Goal: Ask a question

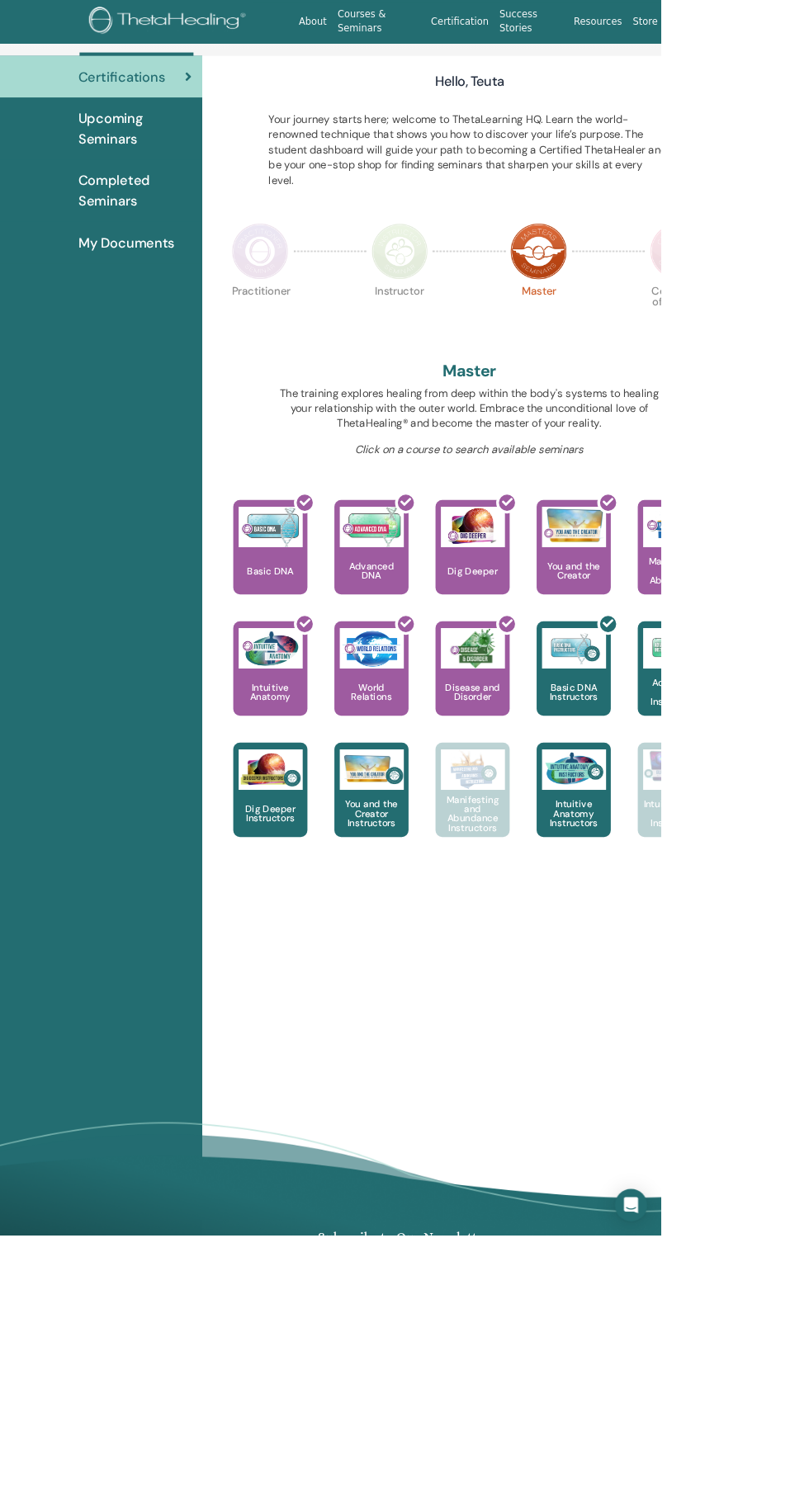
scroll to position [113, 0]
click at [782, 1486] on icon "Open Intercom Messenger" at bounding box center [773, 1475] width 17 height 20
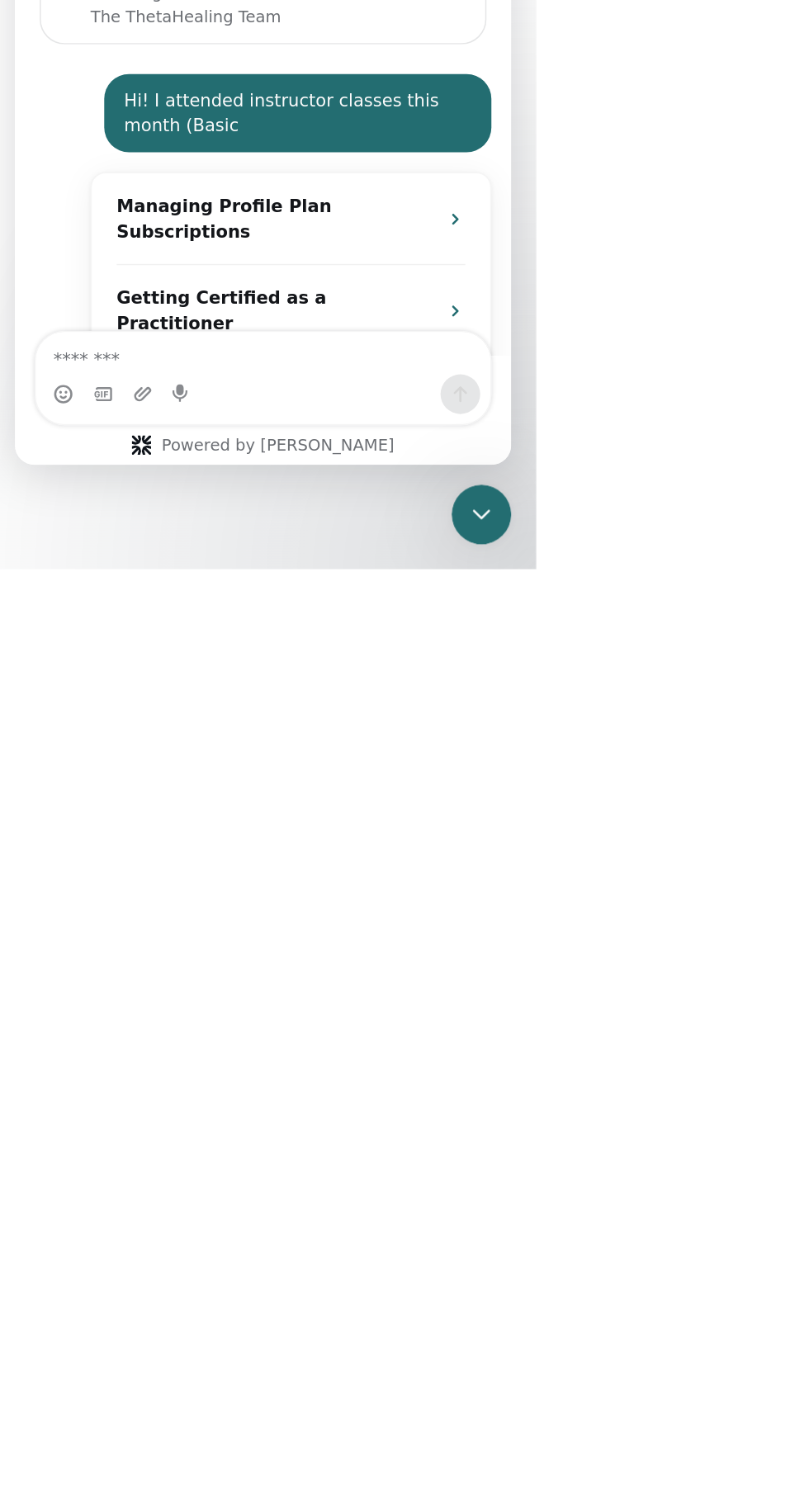
scroll to position [17, 0]
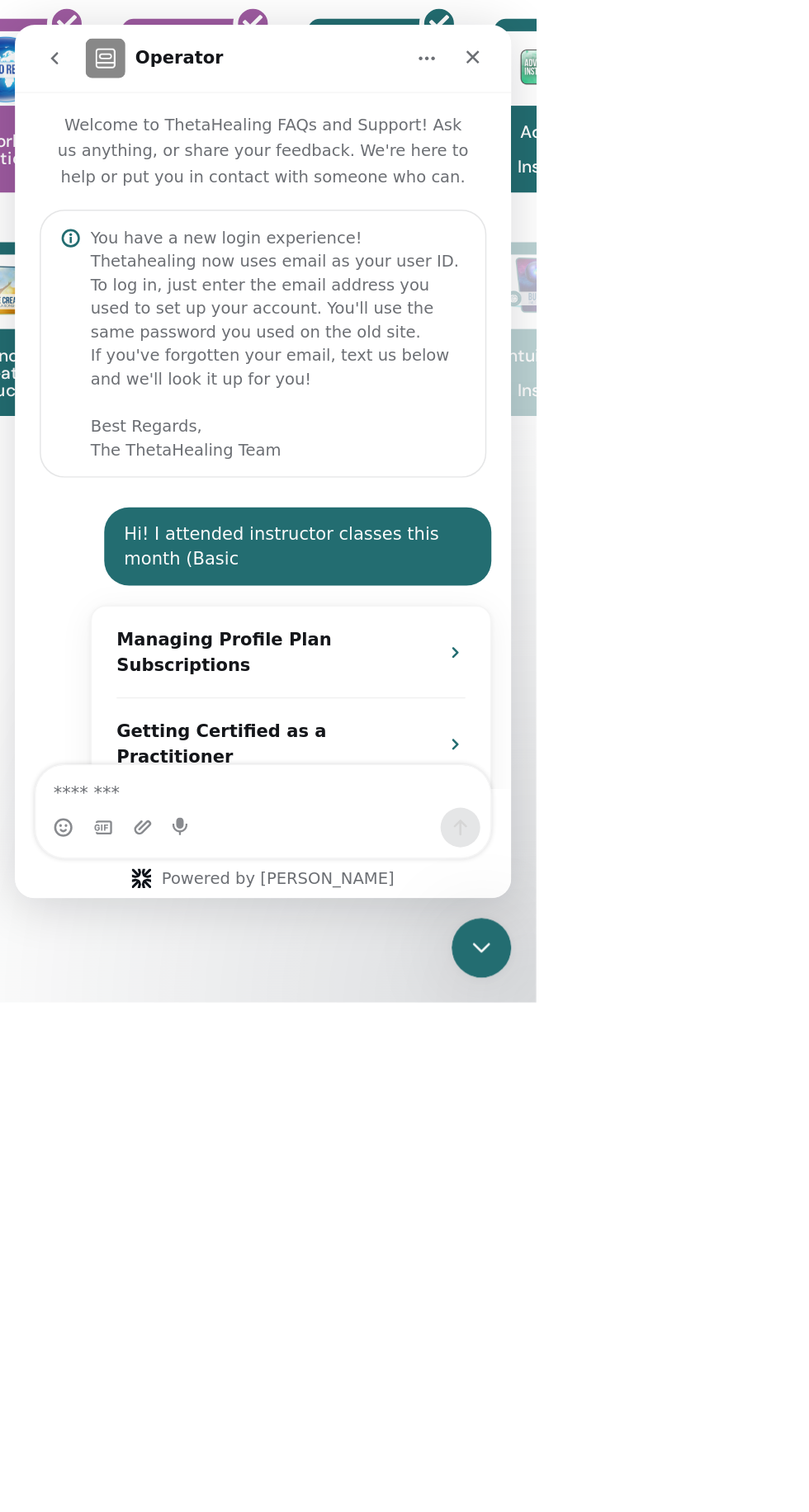
click at [289, 48] on icon "Home" at bounding box center [289, 47] width 10 height 3
click at [253, 88] on div "Expand window" at bounding box center [246, 88] width 117 height 17
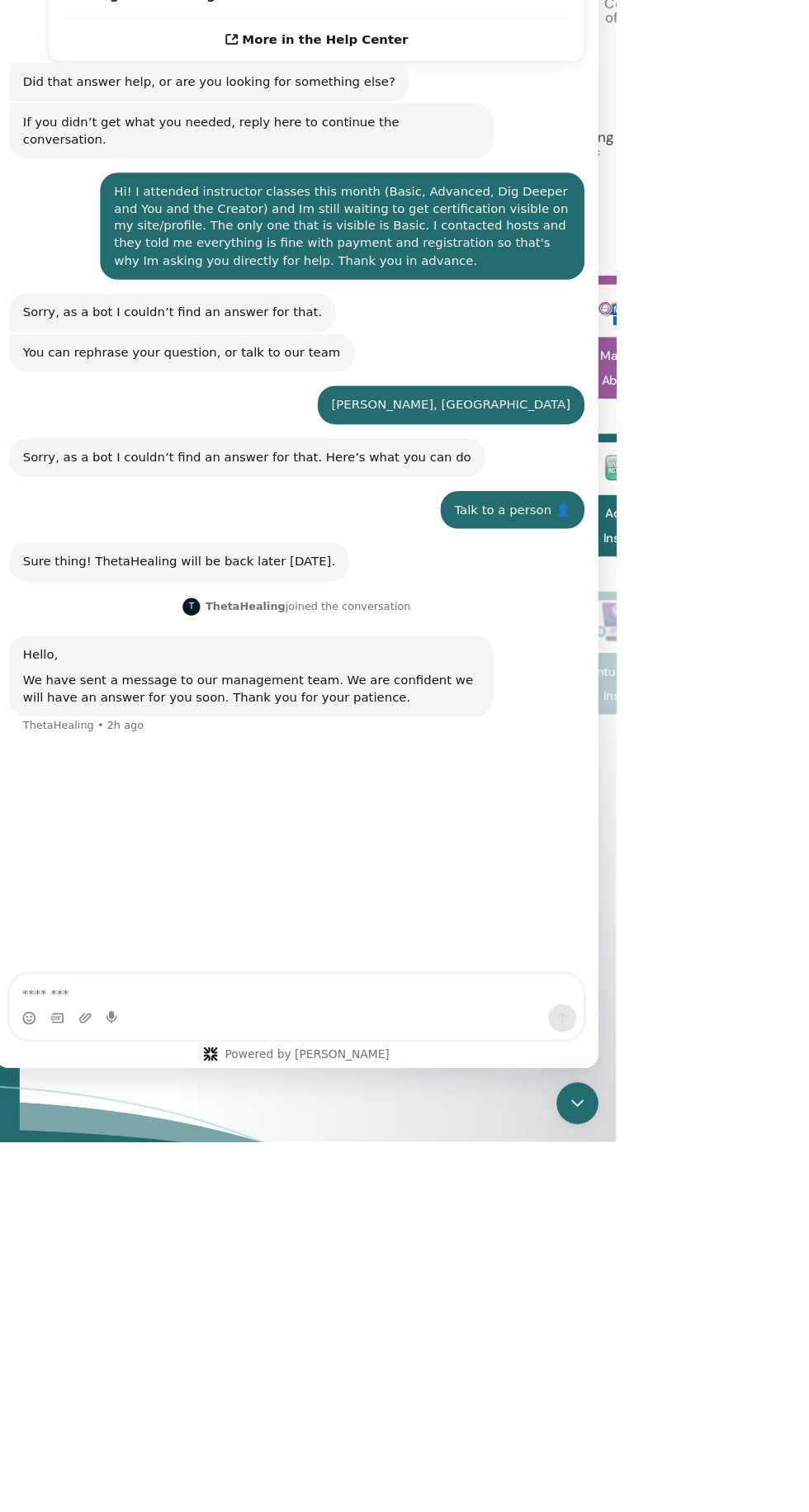
scroll to position [0, 0]
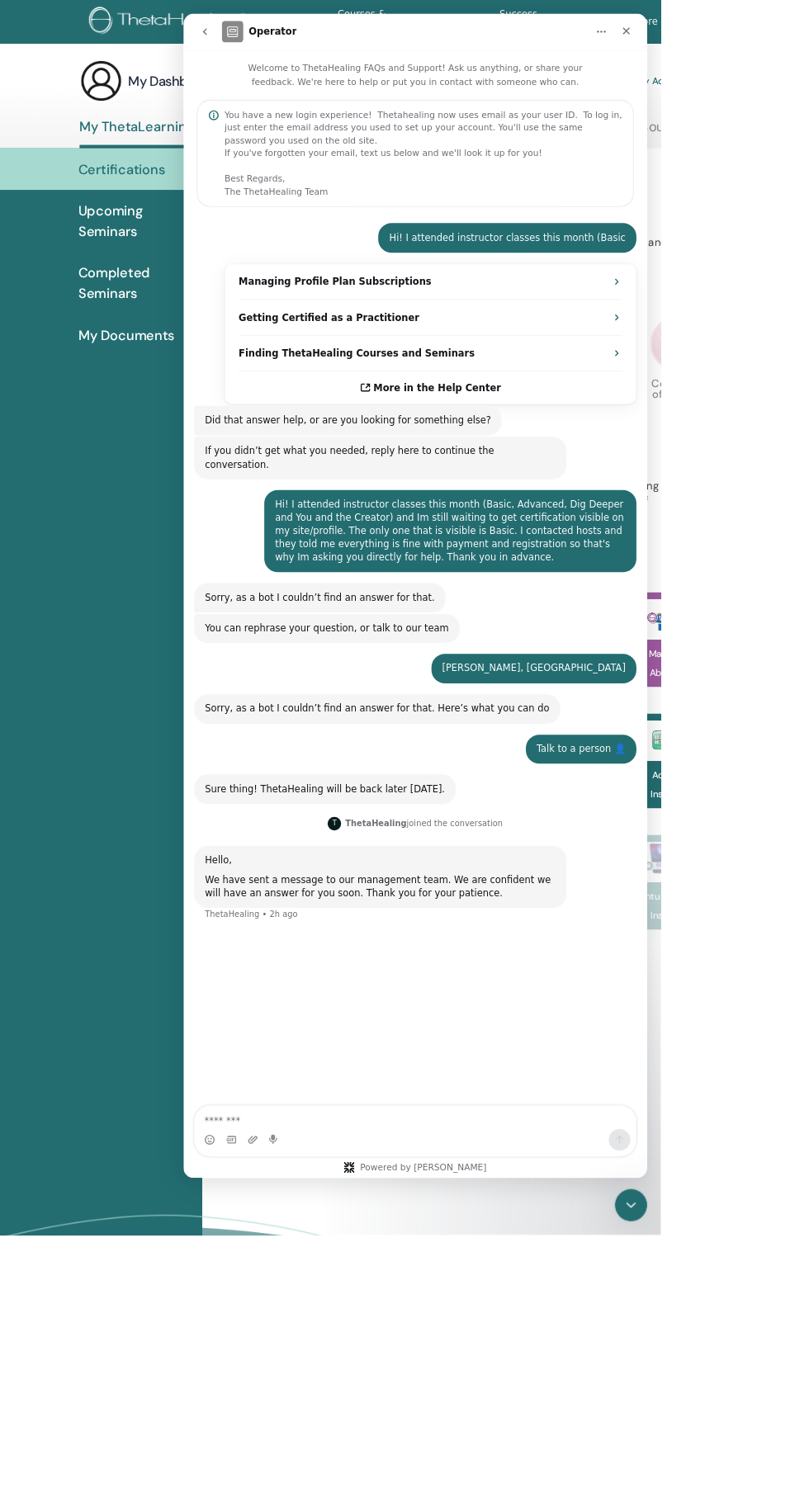
click at [728, 58] on p "Welcome to ThetaHealing FAQs and Support! Ask us anything, or share your feedba…" at bounding box center [466, 82] width 568 height 48
click at [725, 34] on icon "Close" at bounding box center [726, 36] width 9 height 9
